Goal: Find specific page/section: Locate a particular part of the current website

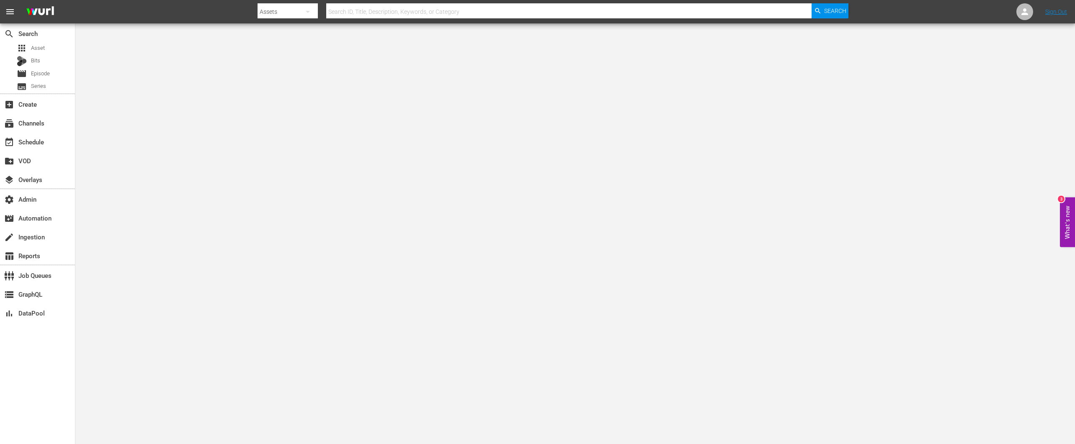
click at [342, 8] on input "text" at bounding box center [568, 12] width 485 height 20
paste input "US-TMS-SH056653730000"
type input "US-TMS-SH056653730000"
click at [842, 12] on span "Search" at bounding box center [835, 10] width 22 height 15
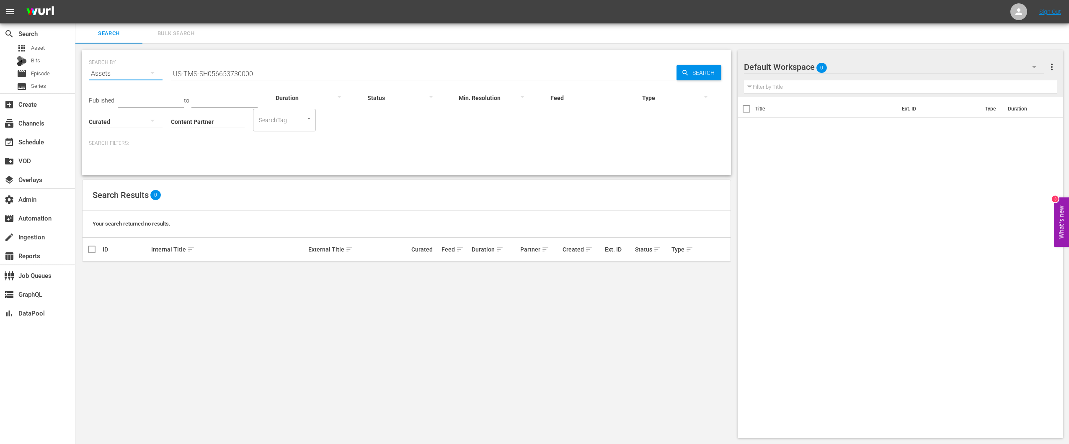
click at [154, 77] on icon "button" at bounding box center [152, 73] width 10 height 10
click at [121, 127] on div "Episodes" at bounding box center [115, 129] width 33 height 13
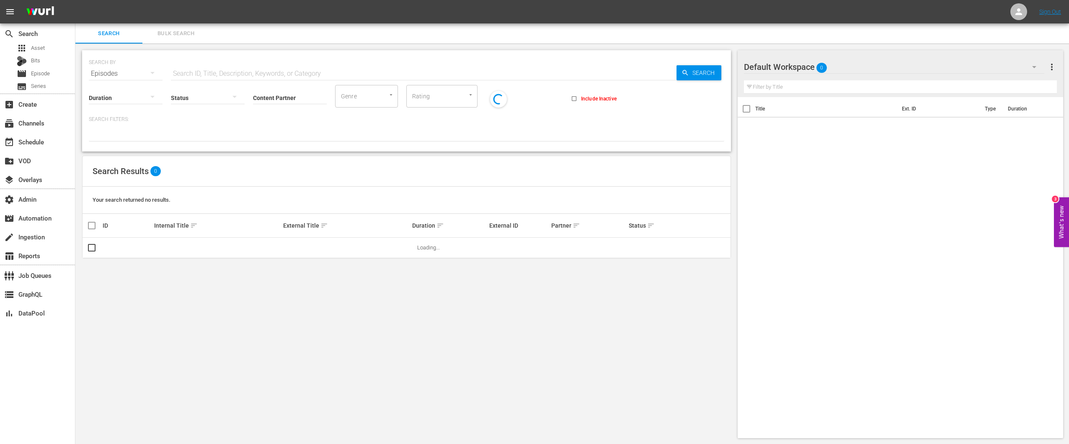
click at [474, 74] on input "text" at bounding box center [423, 74] width 505 height 20
paste input "US-TMS-SH056653730000"
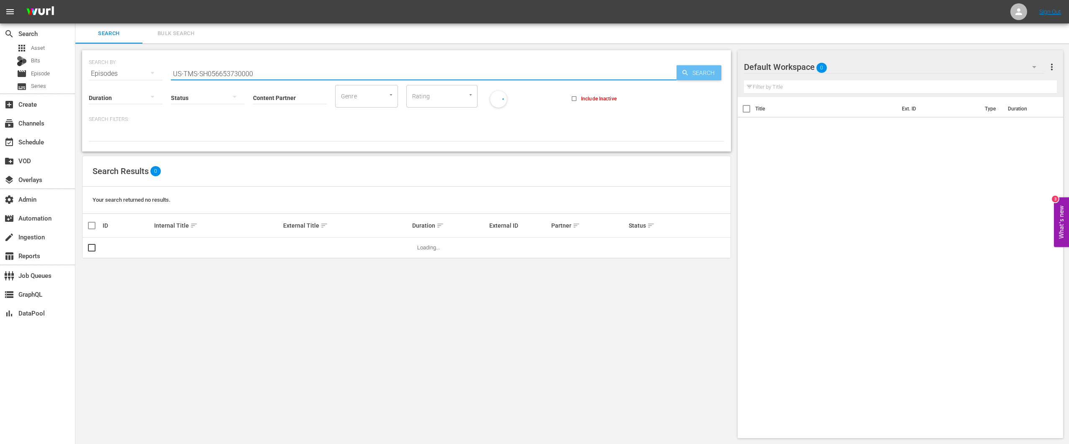
type input "US-TMS-SH056653730000"
click at [707, 73] on span "Search" at bounding box center [705, 72] width 32 height 15
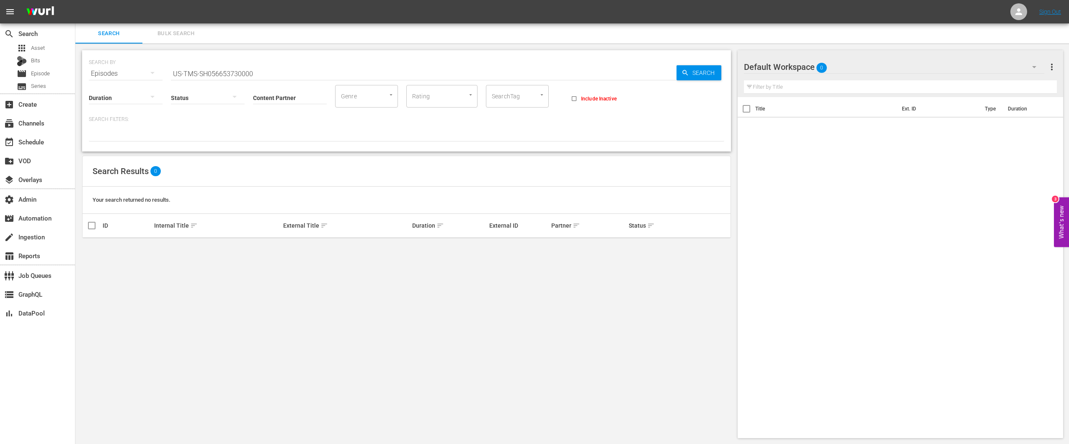
click at [134, 73] on div "Episodes" at bounding box center [126, 73] width 74 height 23
click at [121, 115] on div "Series" at bounding box center [115, 116] width 33 height 13
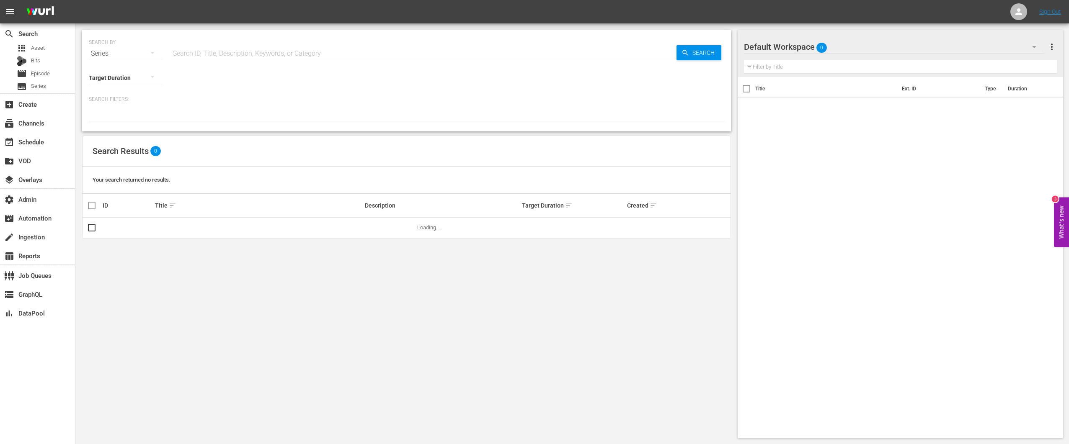
click at [447, 60] on input "text" at bounding box center [423, 54] width 505 height 20
paste input "US-TMS-SH056653730000"
click at [703, 59] on span "Search" at bounding box center [705, 52] width 32 height 15
click at [136, 53] on div "Series" at bounding box center [126, 53] width 74 height 23
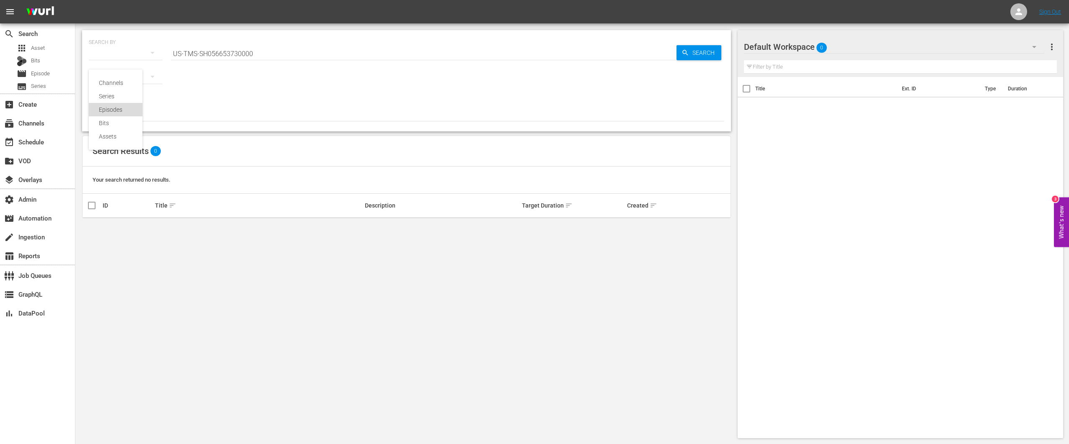
click at [123, 105] on div "Episodes" at bounding box center [115, 109] width 33 height 13
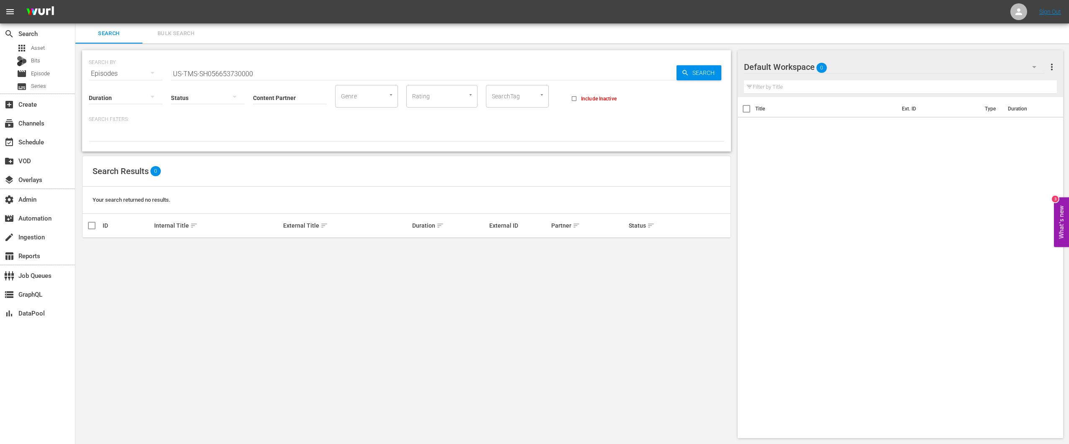
click at [264, 72] on input "US-TMS-SH056653730000" at bounding box center [423, 74] width 505 height 20
type input "US-TMS-"
click at [180, 140] on div at bounding box center [406, 134] width 635 height 14
click at [110, 117] on p "Search Filters:" at bounding box center [406, 119] width 635 height 7
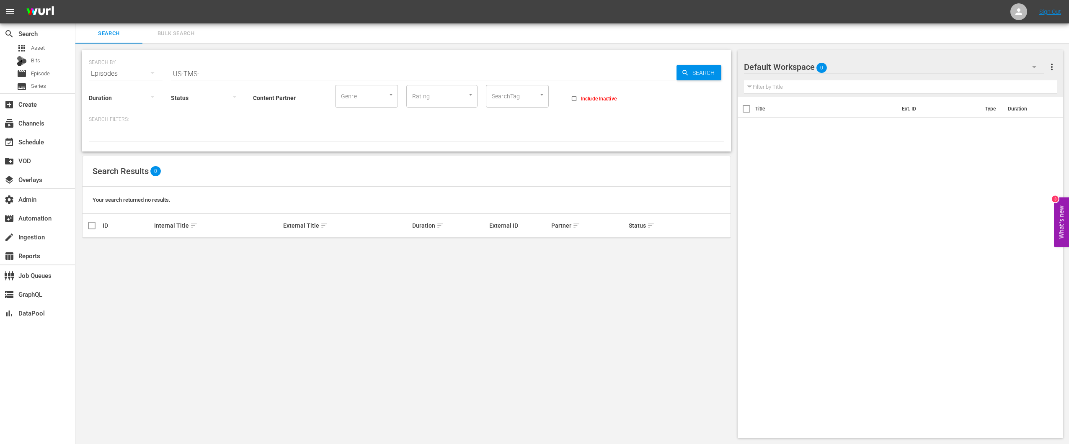
click at [200, 75] on input "US-TMS-" at bounding box center [423, 74] width 505 height 20
click at [212, 74] on input "US-TMS-" at bounding box center [423, 74] width 505 height 20
